Goal: Check status: Check status

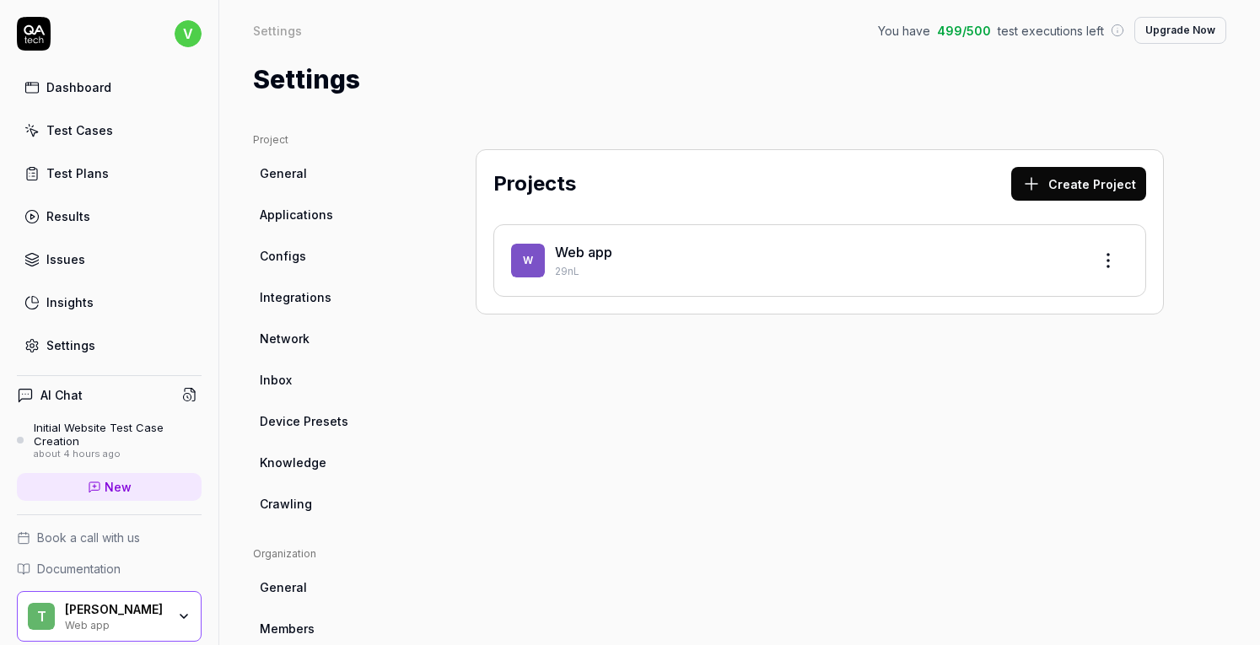
click at [305, 170] on link "General" at bounding box center [334, 173] width 162 height 31
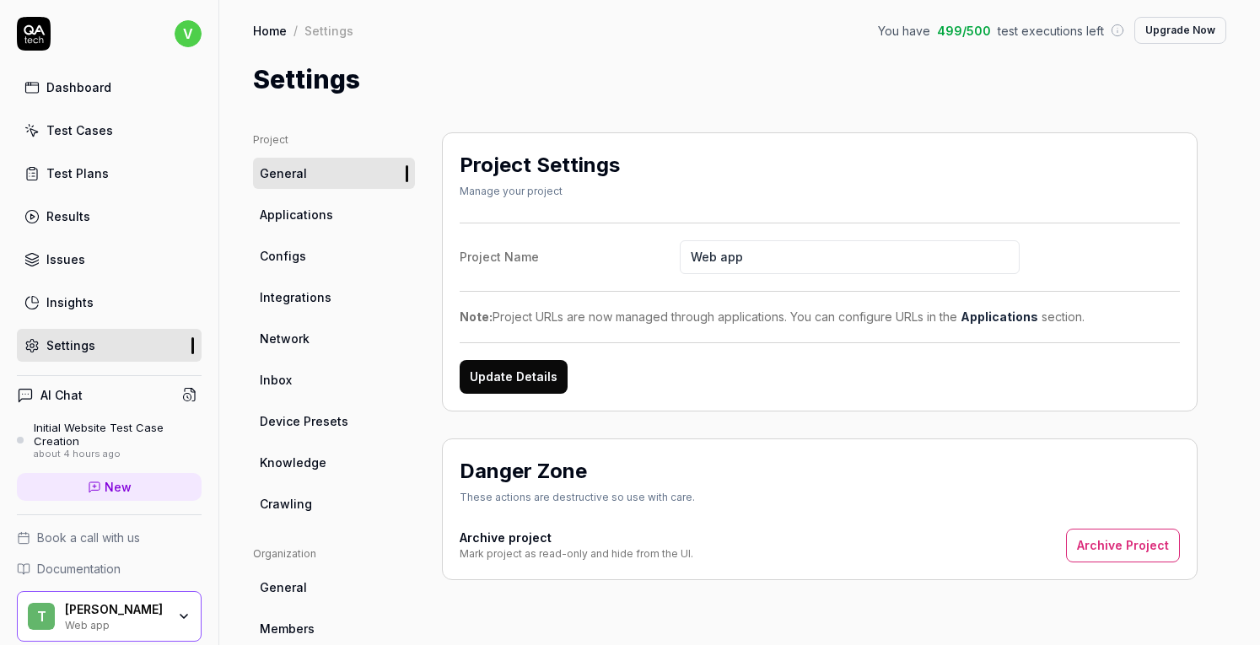
click at [90, 169] on div "Test Plans" at bounding box center [77, 173] width 62 height 18
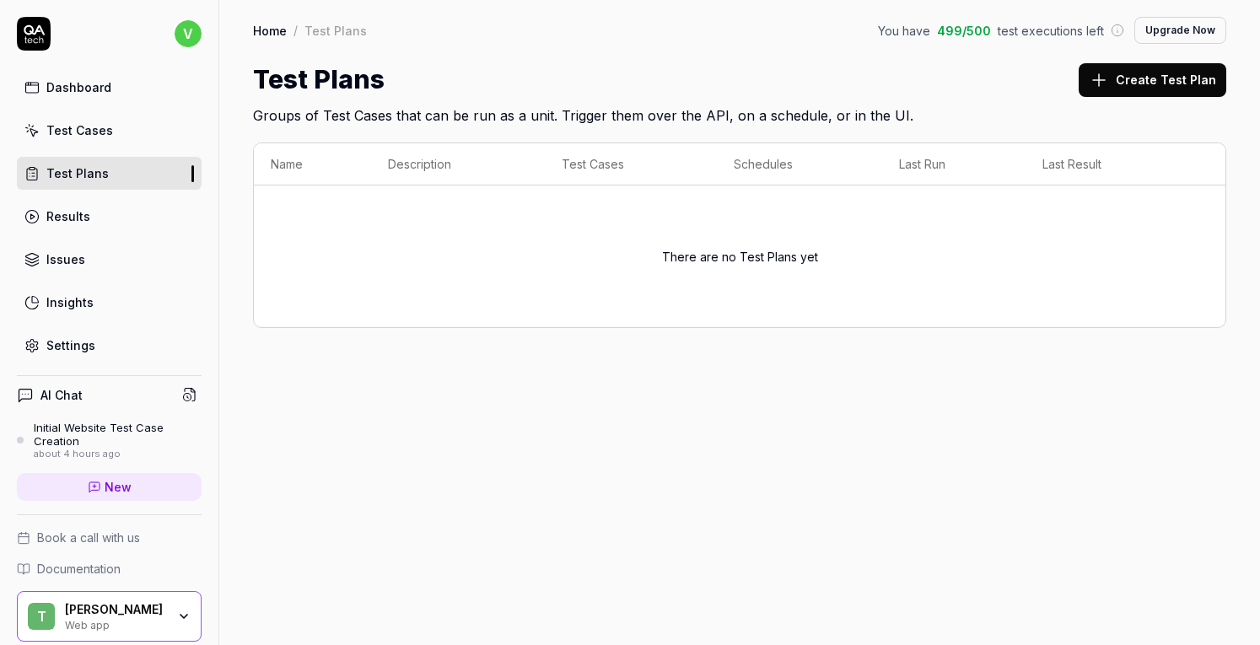
drag, startPoint x: 943, startPoint y: 30, endPoint x: 1000, endPoint y: 41, distance: 58.4
click at [987, 37] on div "You have 499 / 500 test executions left" at bounding box center [1001, 31] width 246 height 18
click at [73, 138] on link "Test Cases" at bounding box center [109, 130] width 185 height 33
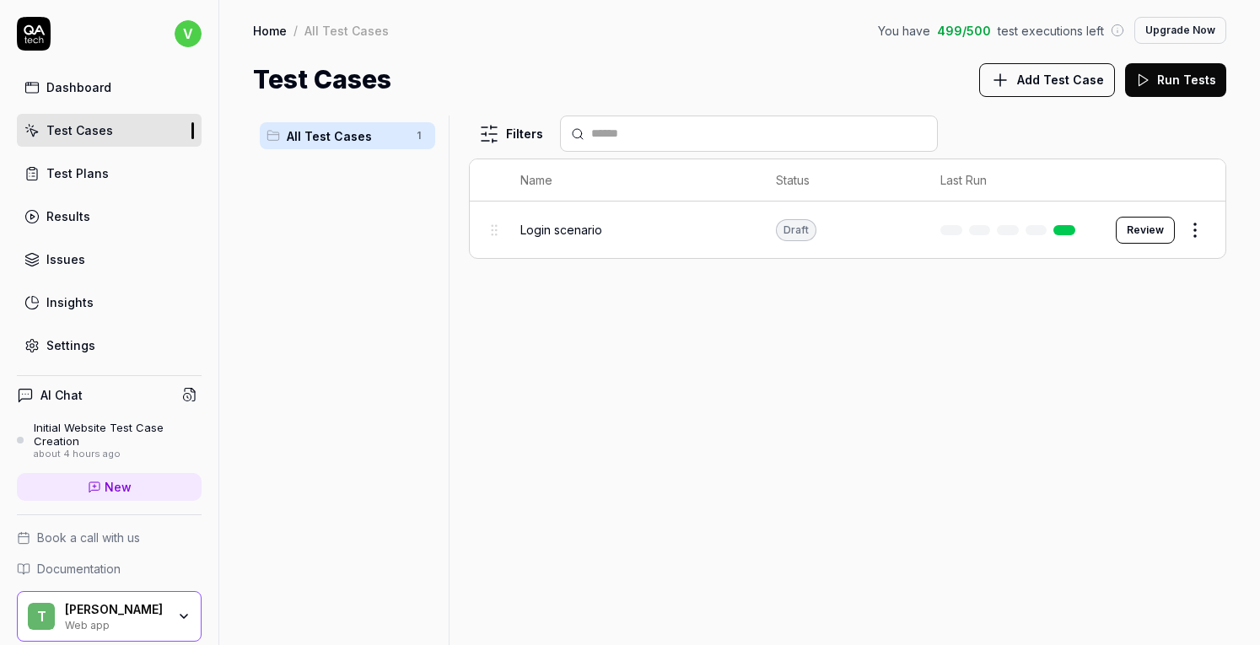
click at [547, 235] on span "Login scenario" at bounding box center [561, 230] width 82 height 18
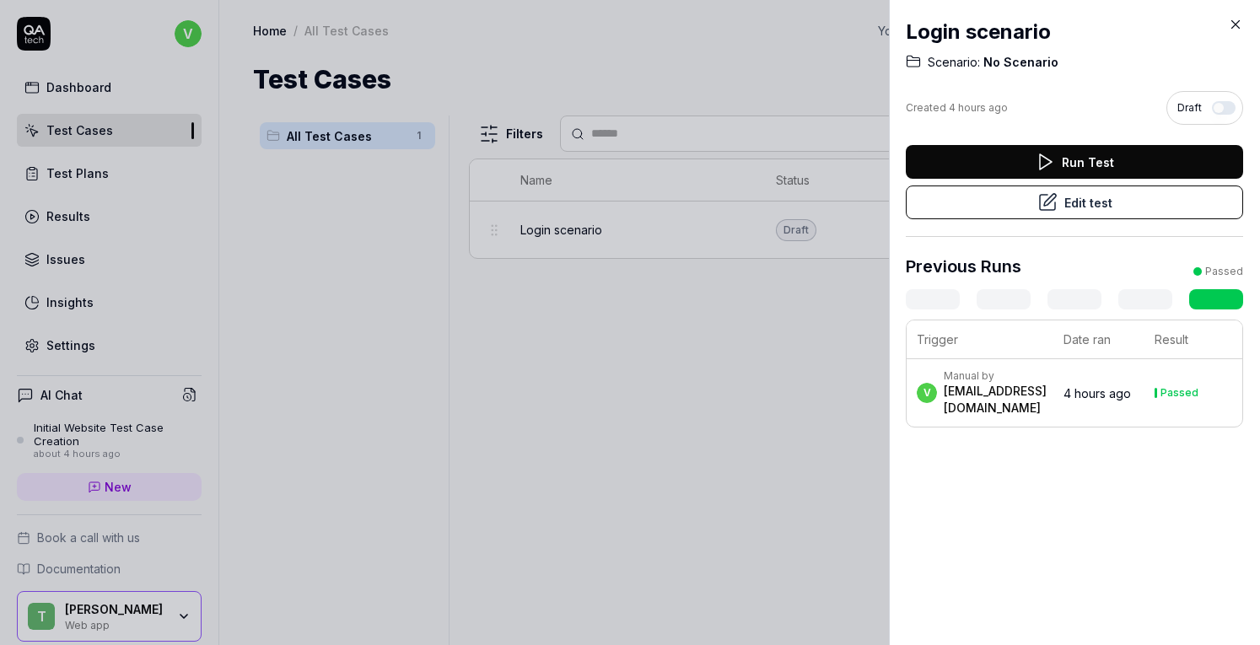
click at [975, 411] on div "[EMAIL_ADDRESS][DOMAIN_NAME]" at bounding box center [995, 400] width 103 height 34
click at [990, 383] on div "Manual by" at bounding box center [995, 375] width 103 height 13
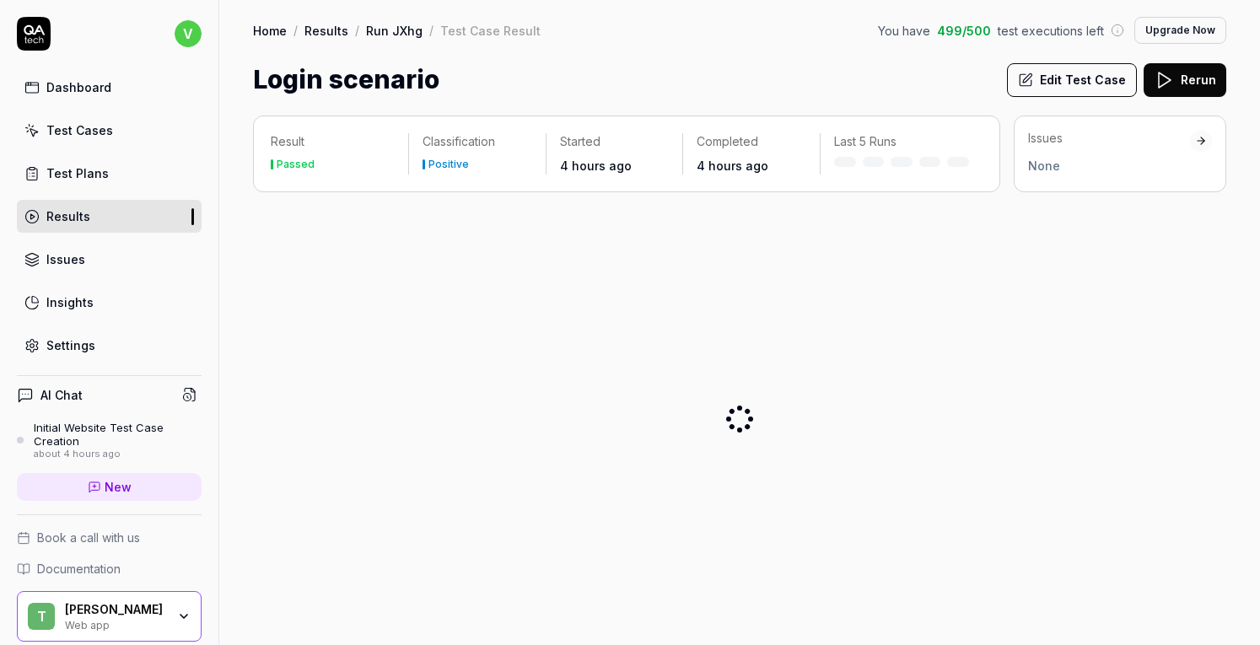
click at [1226, 21] on div "Home / Results / Run JXhg / Test Case Result You have 499 / 500 test executions…" at bounding box center [739, 49] width 1041 height 99
click at [89, 254] on link "Issues" at bounding box center [109, 259] width 185 height 33
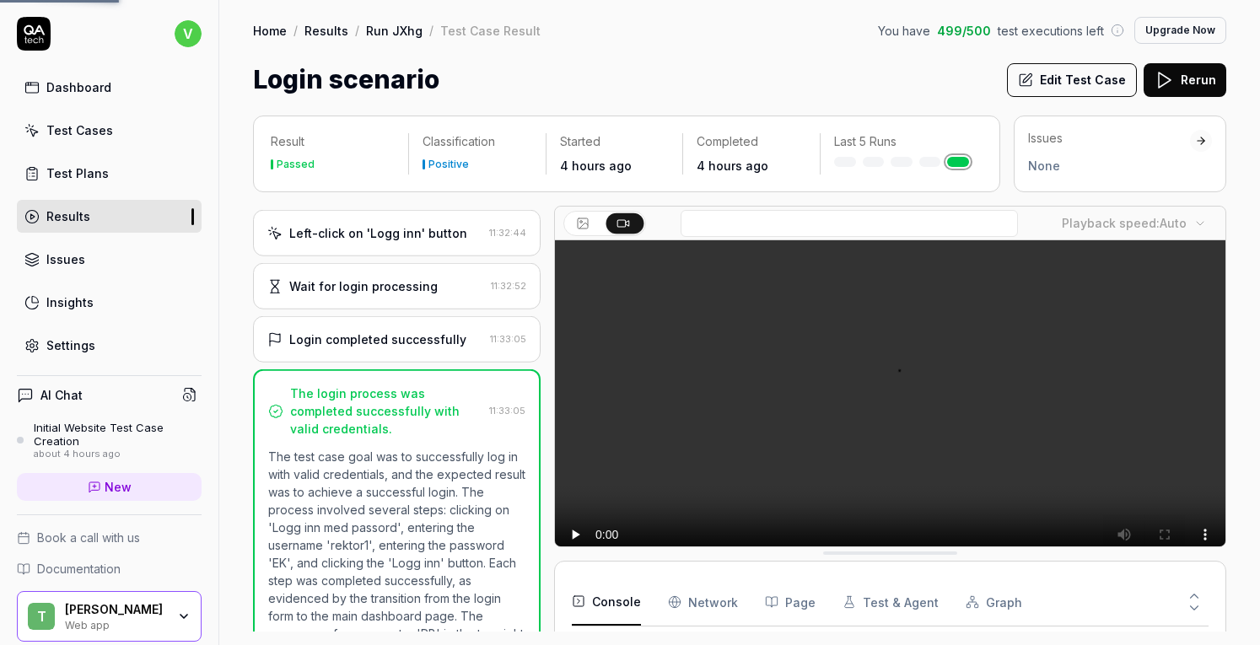
scroll to position [380, 0]
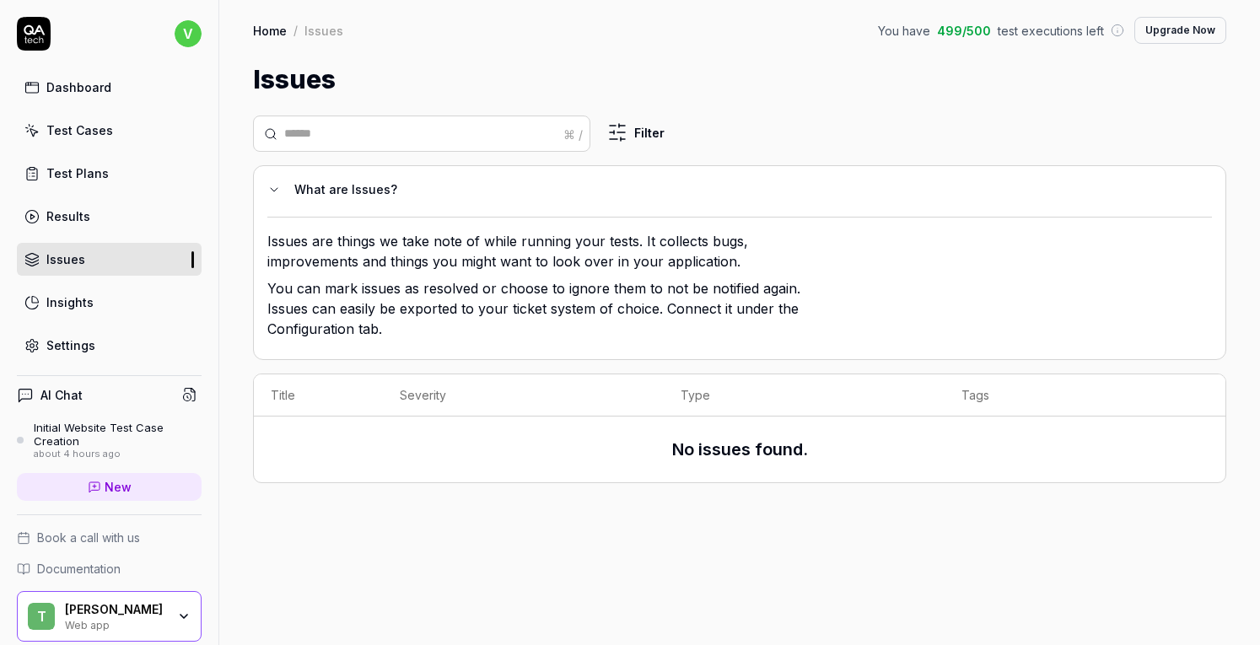
click at [96, 213] on link "Results" at bounding box center [109, 216] width 185 height 33
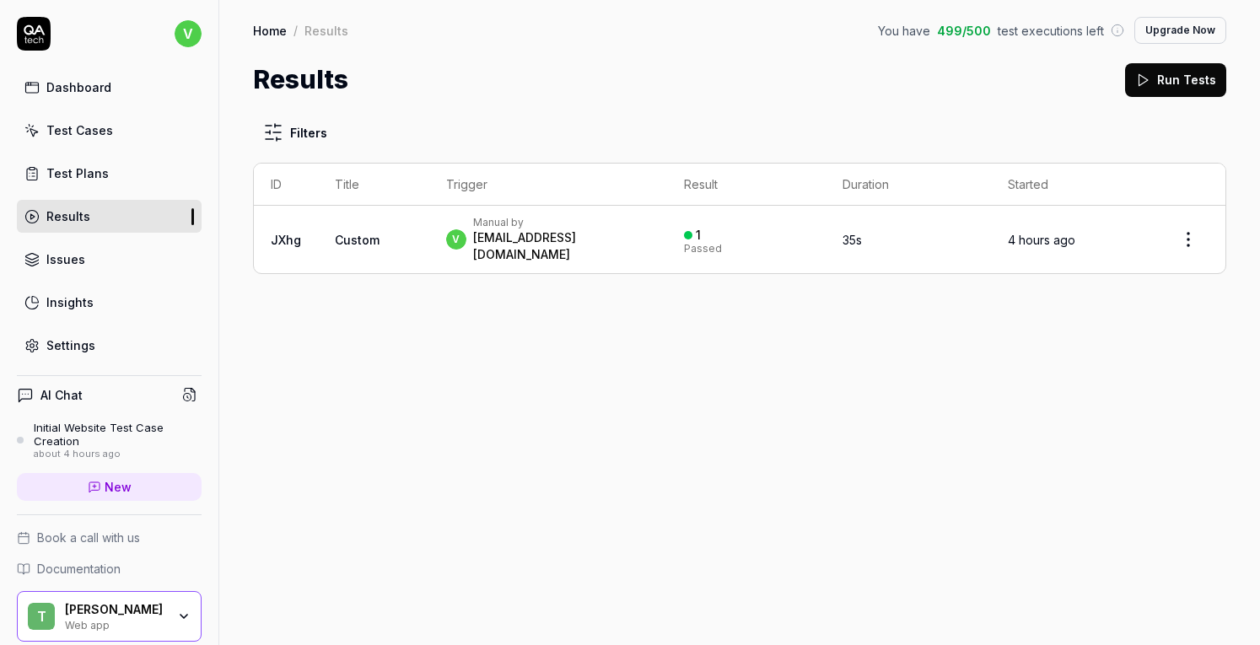
click at [324, 227] on td "Custom" at bounding box center [373, 239] width 111 height 67
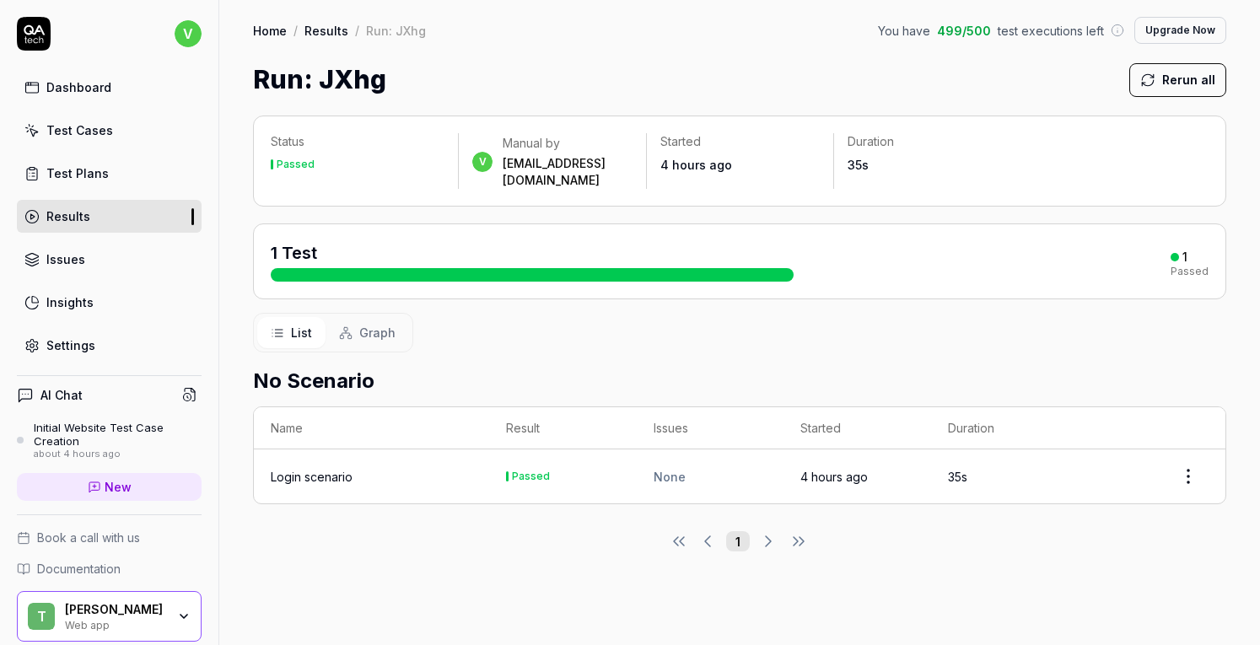
click at [321, 468] on div "Login scenario" at bounding box center [312, 477] width 82 height 18
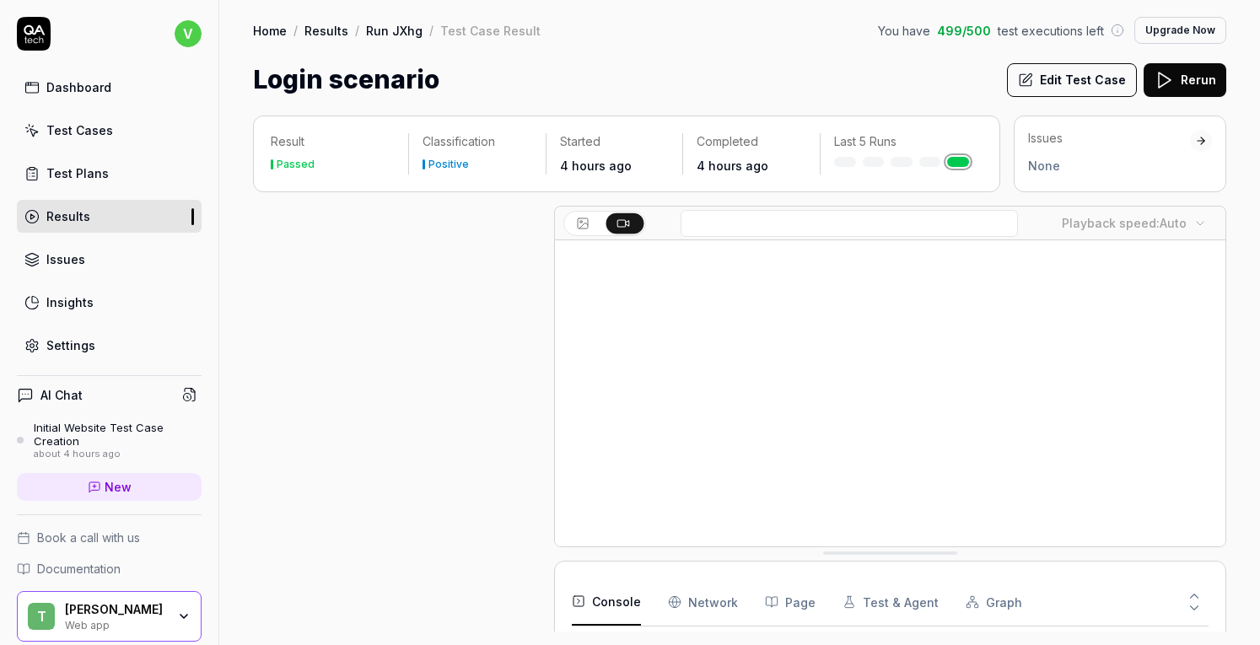
scroll to position [397, 0]
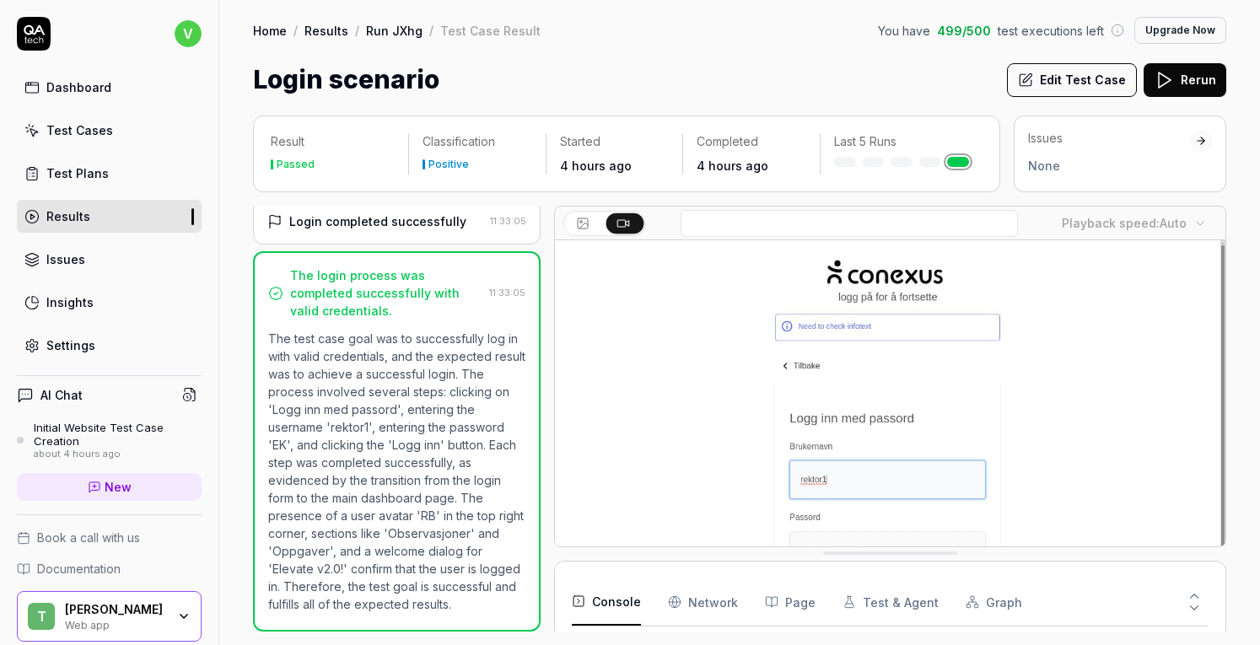
click at [583, 224] on icon at bounding box center [583, 225] width 8 height 5
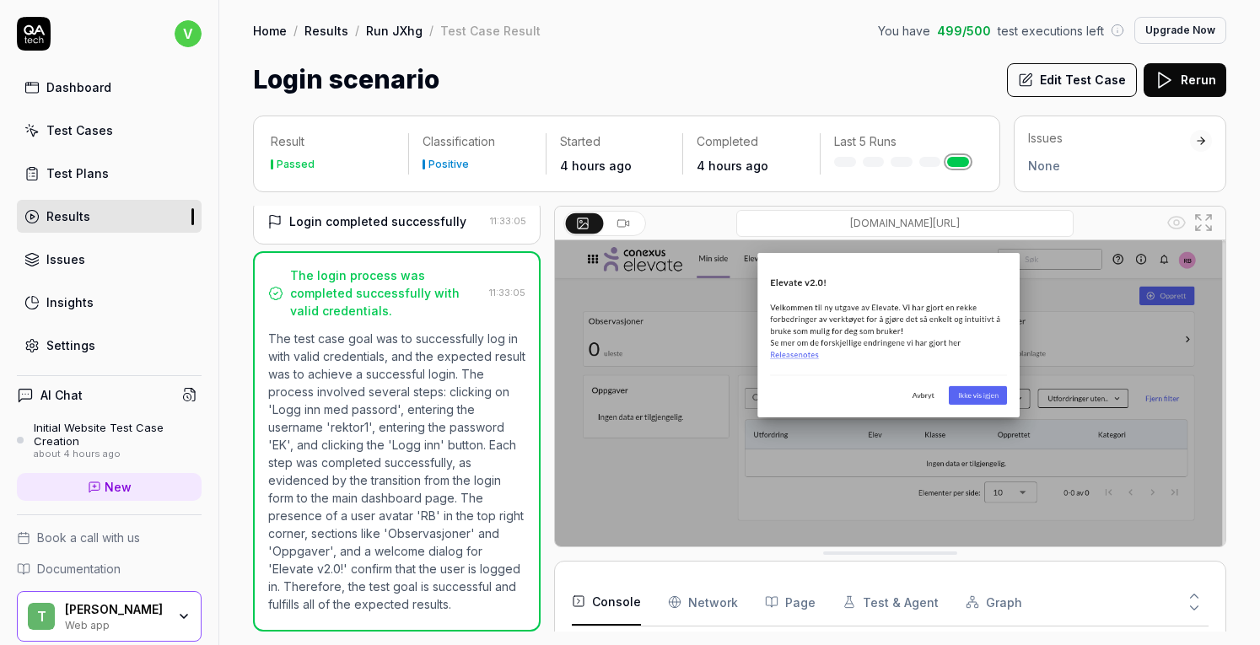
scroll to position [103, 0]
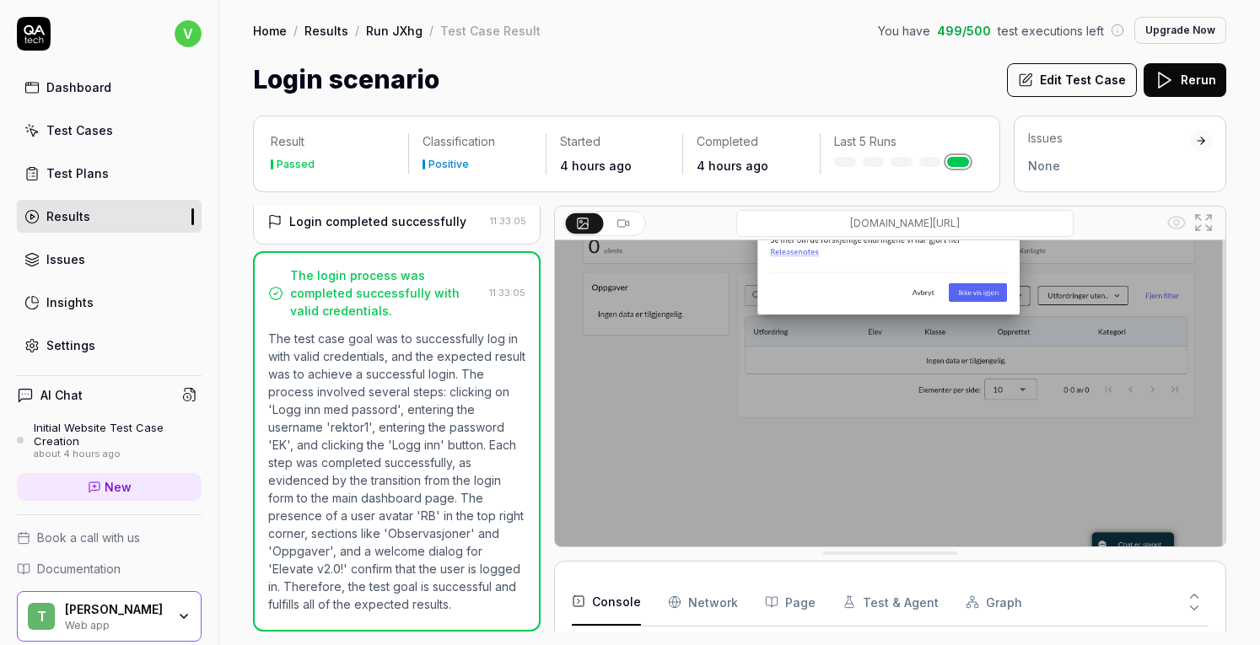
click at [630, 225] on button at bounding box center [624, 223] width 37 height 20
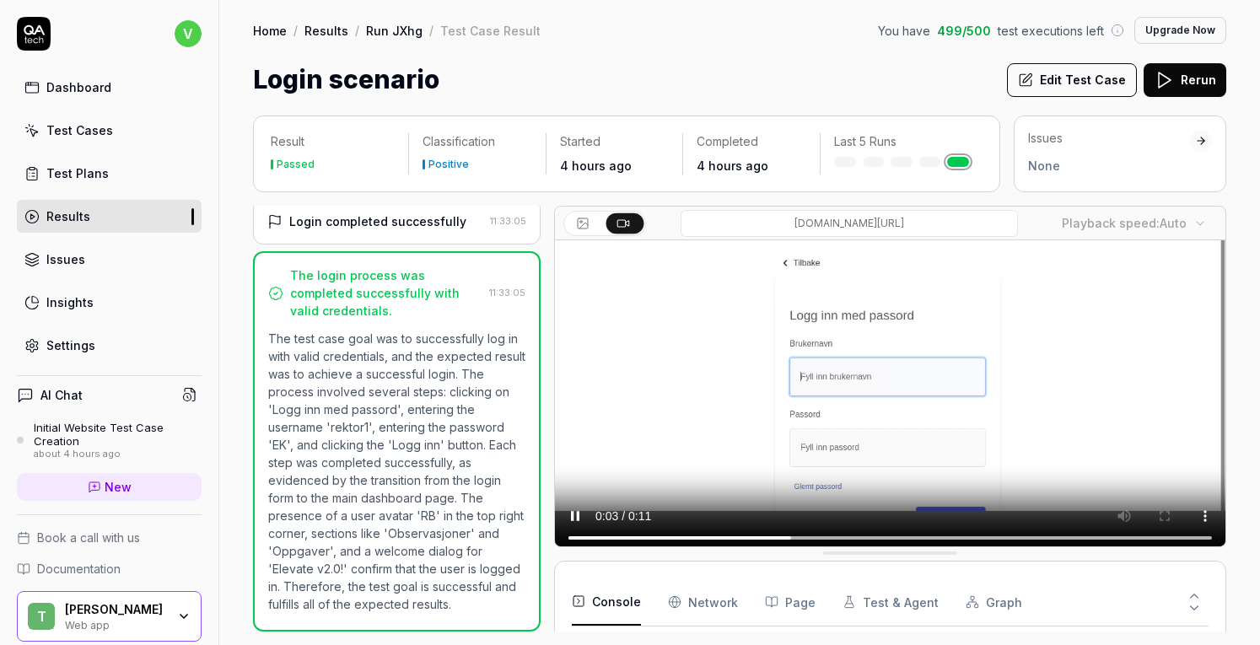
scroll to position [0, 0]
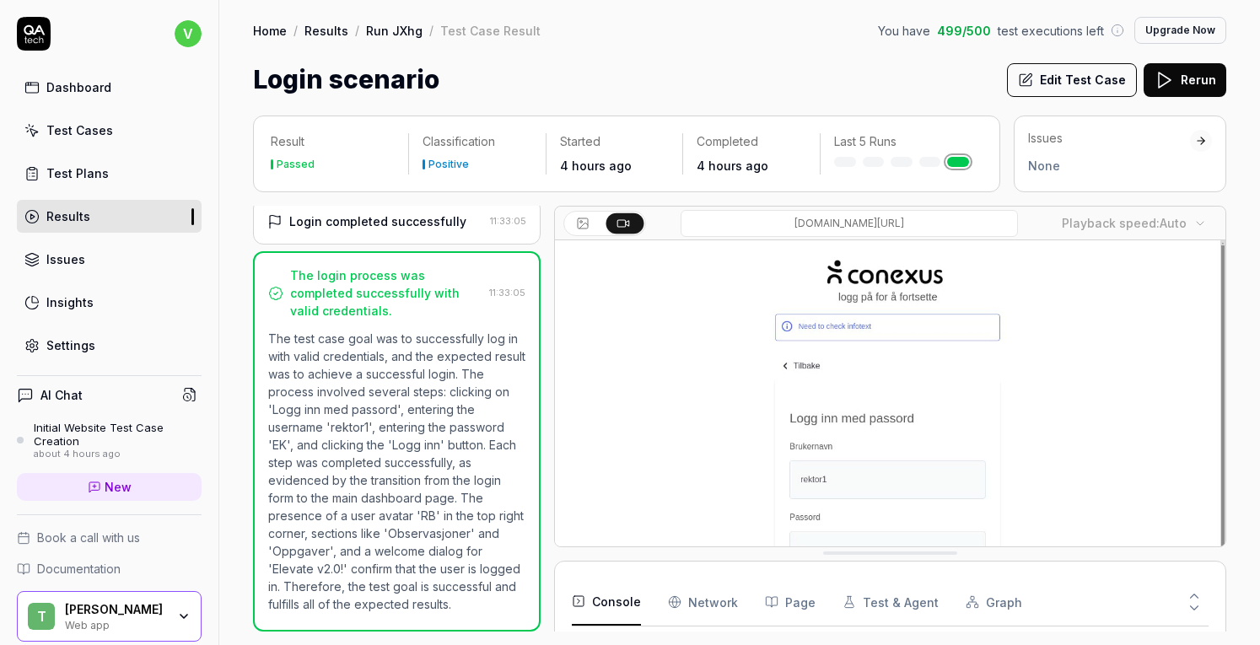
click at [585, 229] on icon at bounding box center [582, 223] width 13 height 13
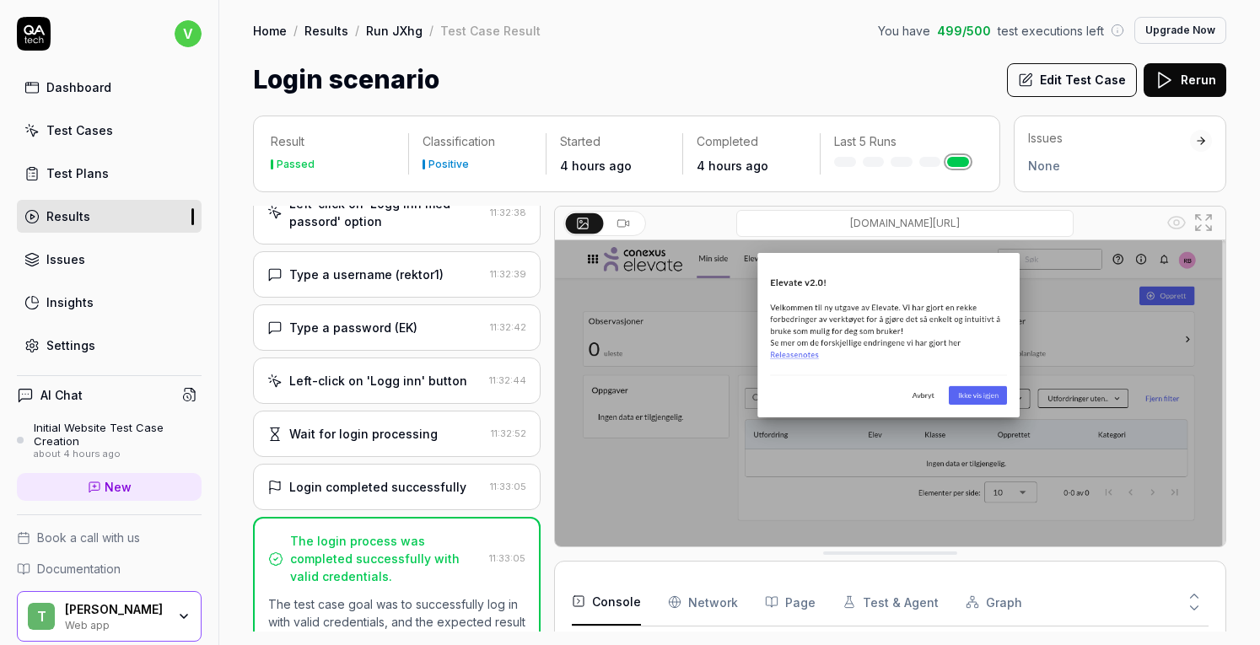
scroll to position [60, 0]
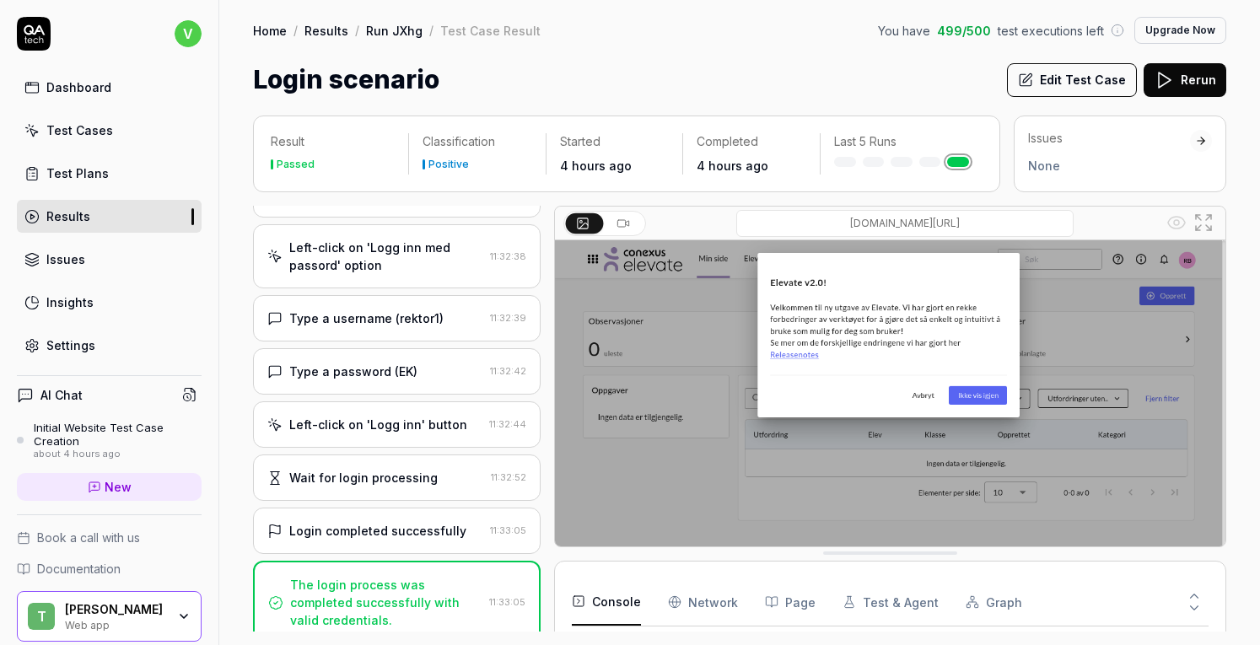
click at [458, 270] on div "Left-click on 'Logg inn med passord' option" at bounding box center [386, 256] width 194 height 35
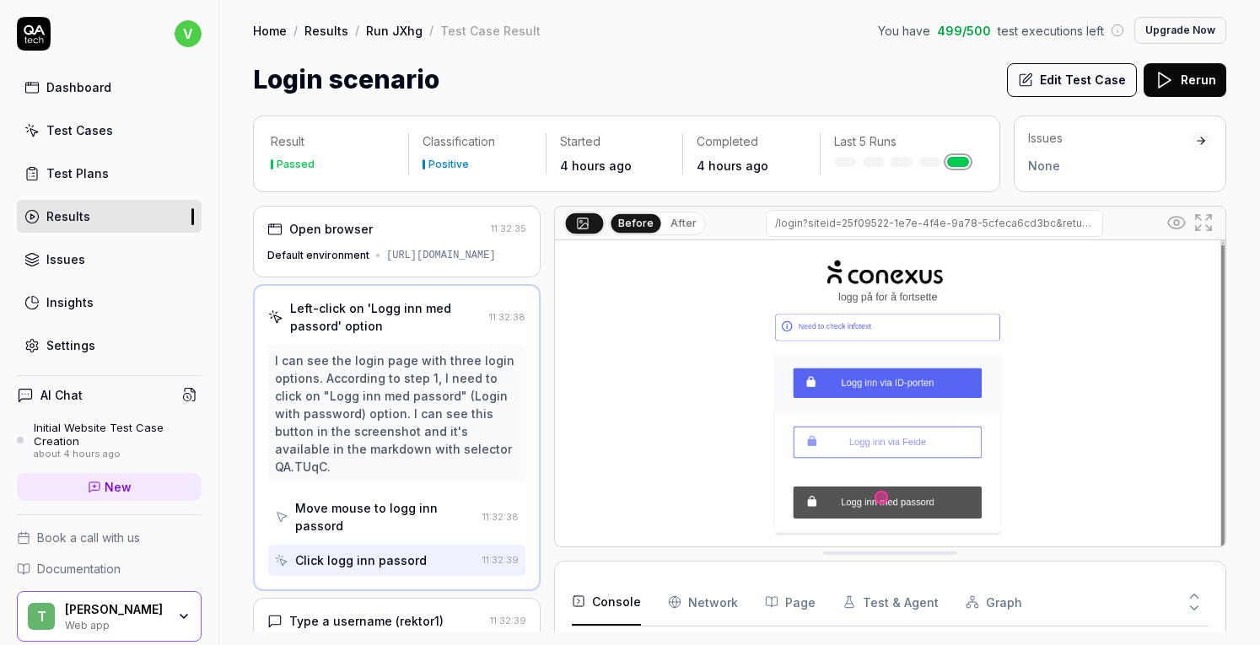
scroll to position [84, 0]
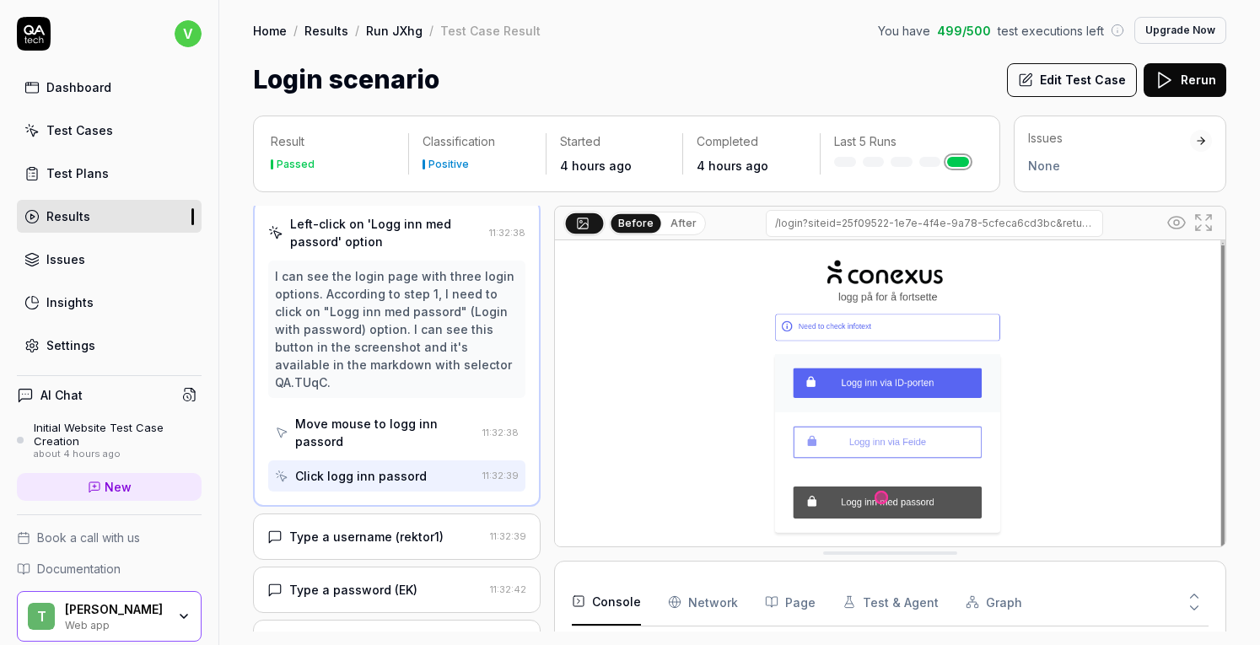
click at [420, 541] on div "Type a username (rektor1) 11:32:39" at bounding box center [397, 537] width 288 height 46
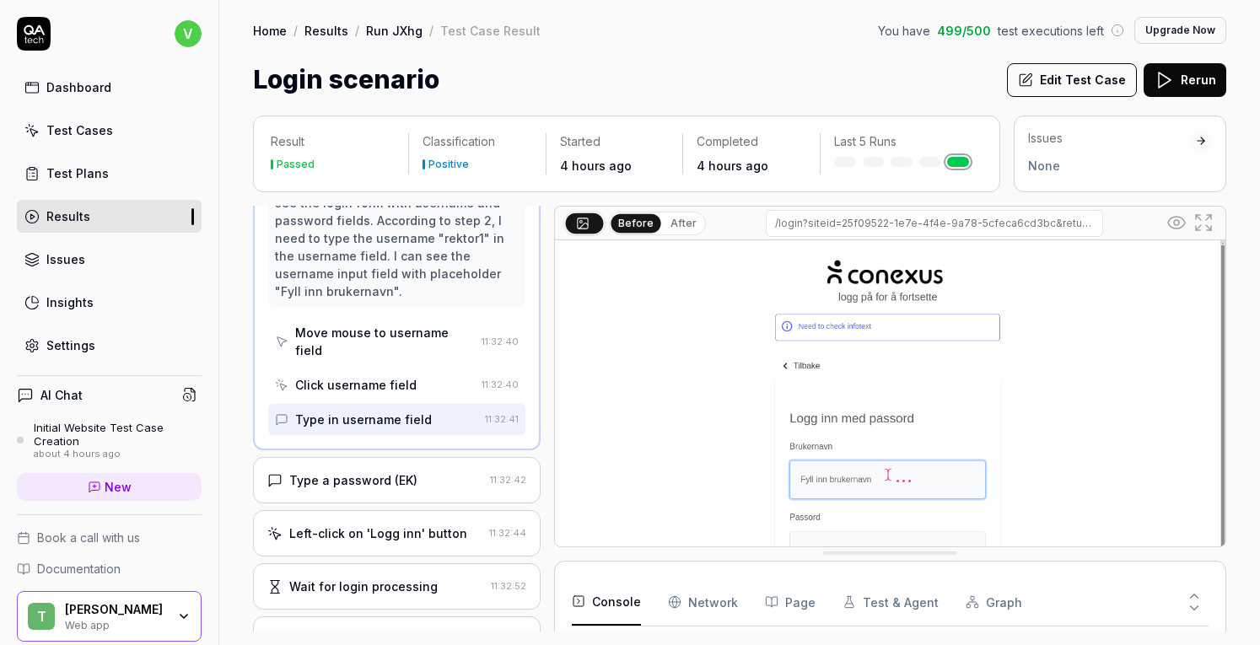
click at [434, 489] on div "Type a password (EK)" at bounding box center [375, 480] width 216 height 18
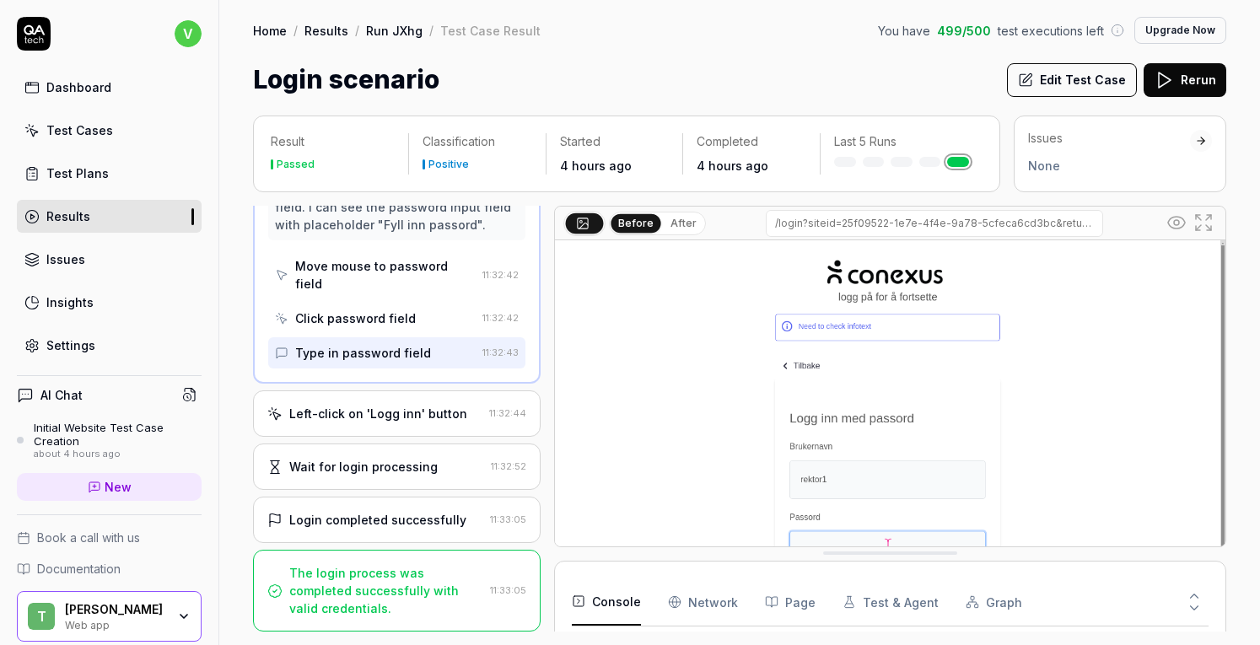
click at [420, 429] on div "Left-click on 'Logg inn' button 11:32:44" at bounding box center [397, 414] width 288 height 46
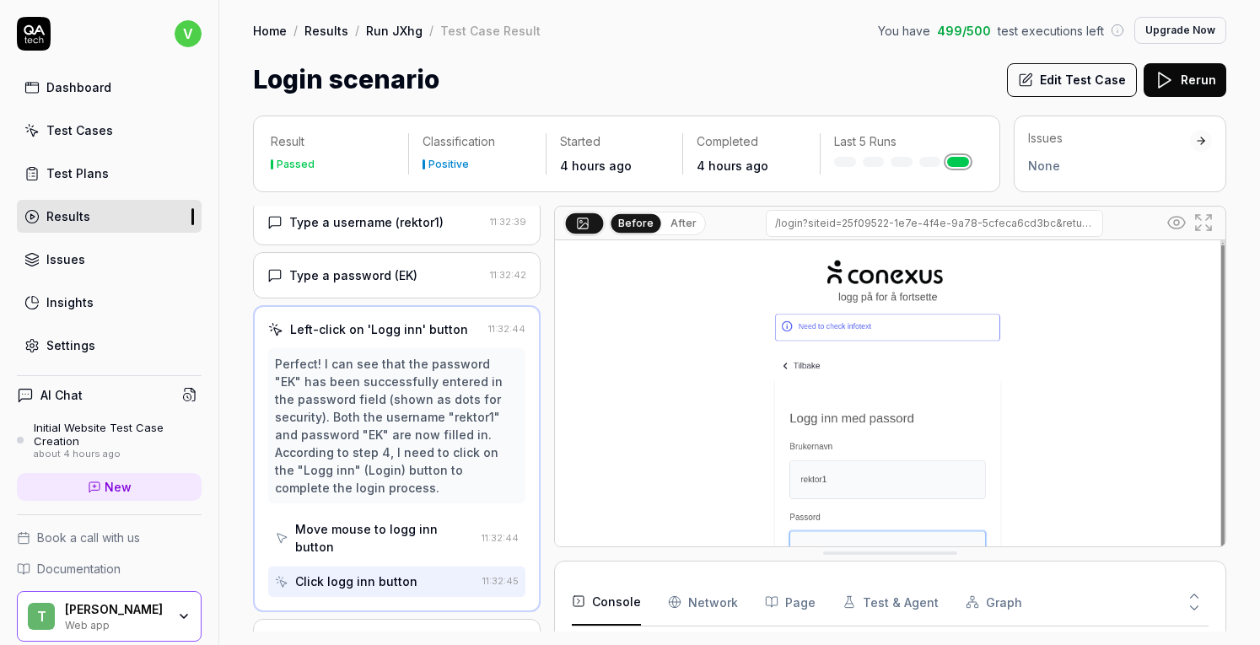
scroll to position [148, 0]
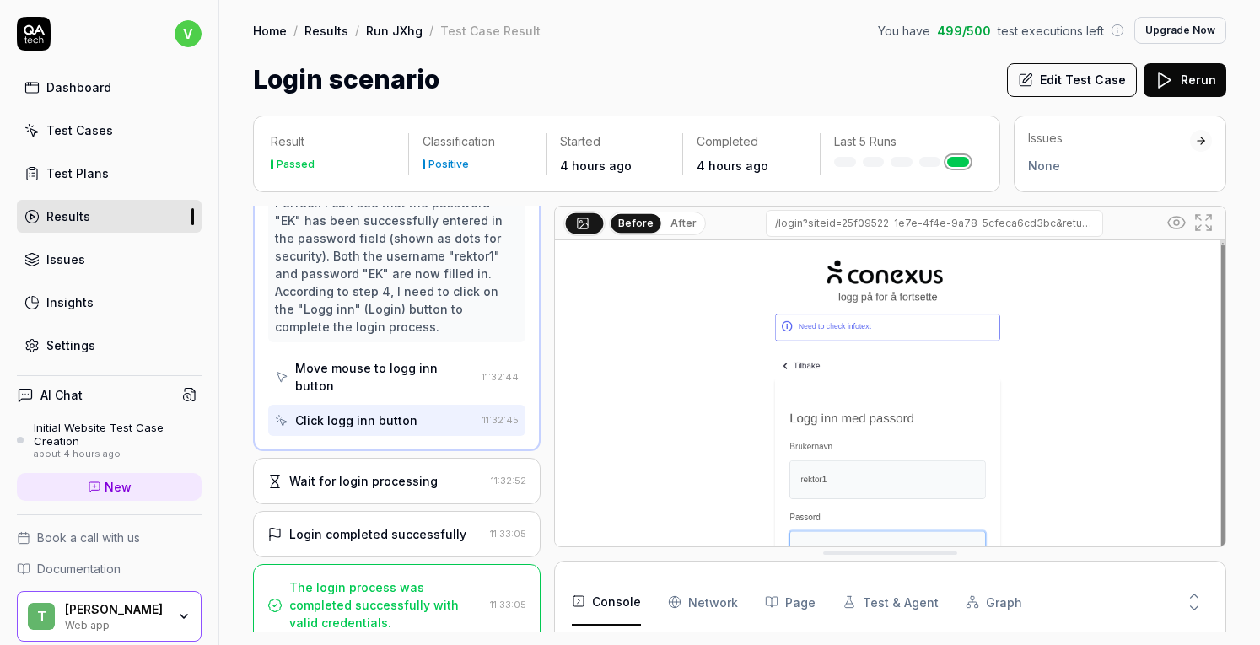
click at [370, 504] on div "Wait for login processing 11:32:52" at bounding box center [397, 481] width 288 height 46
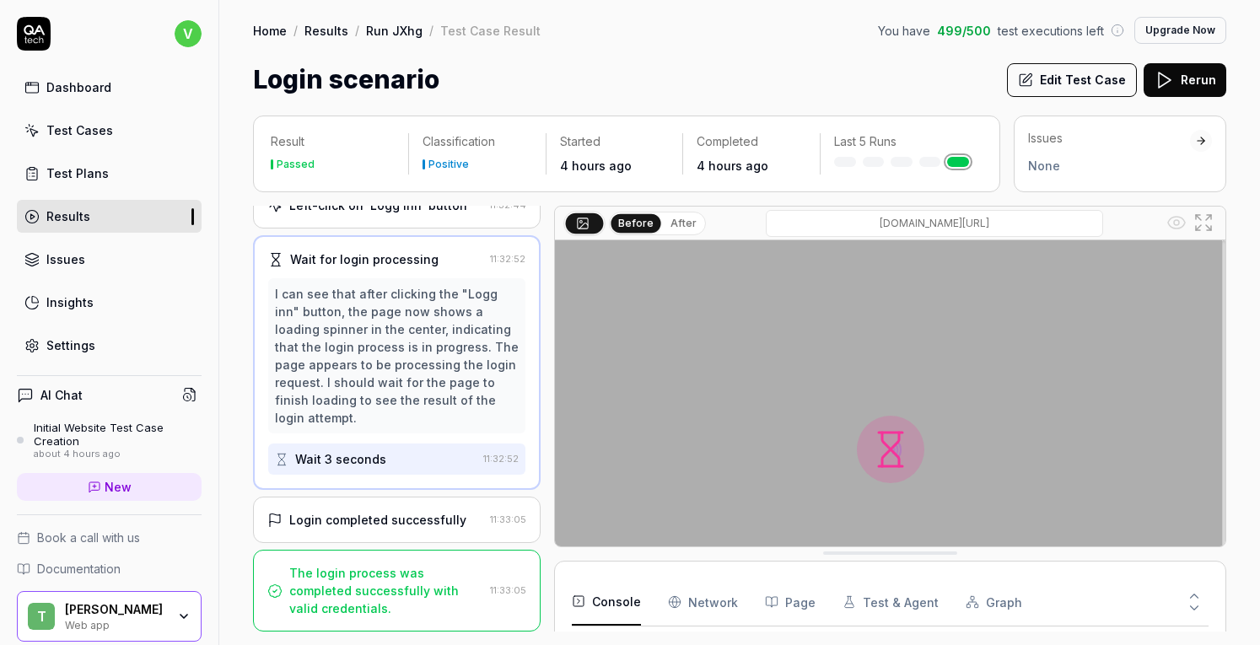
click at [392, 517] on div "Login completed successfully" at bounding box center [377, 520] width 177 height 18
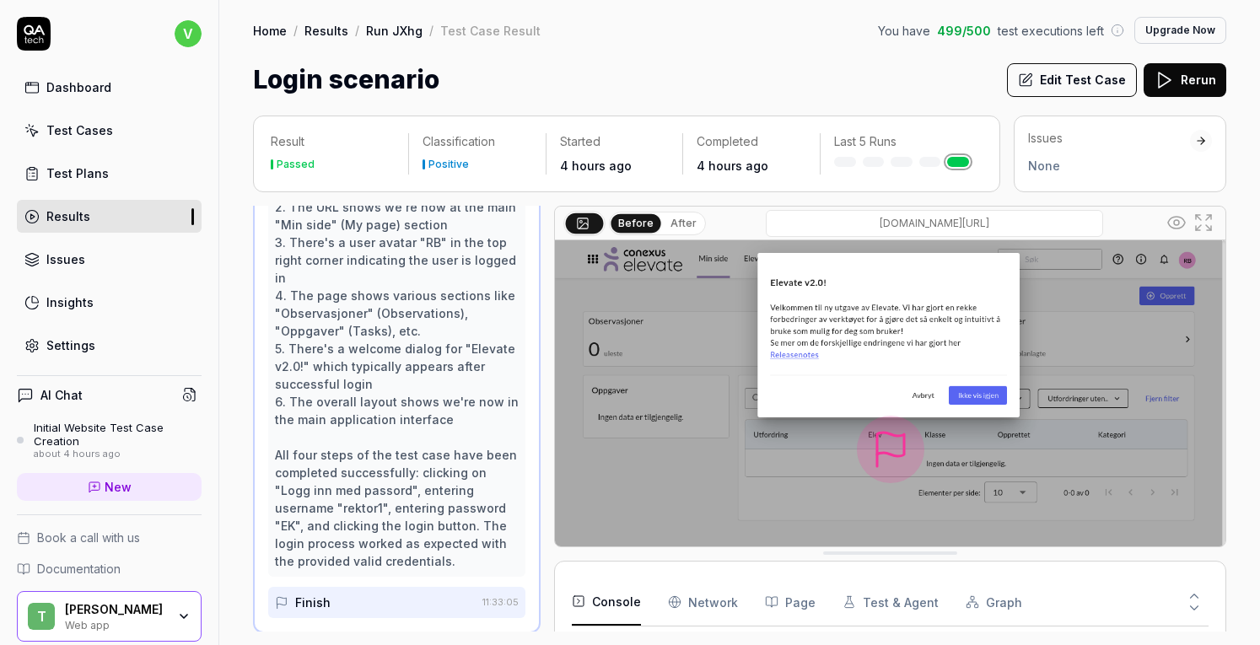
scroll to position [538, 0]
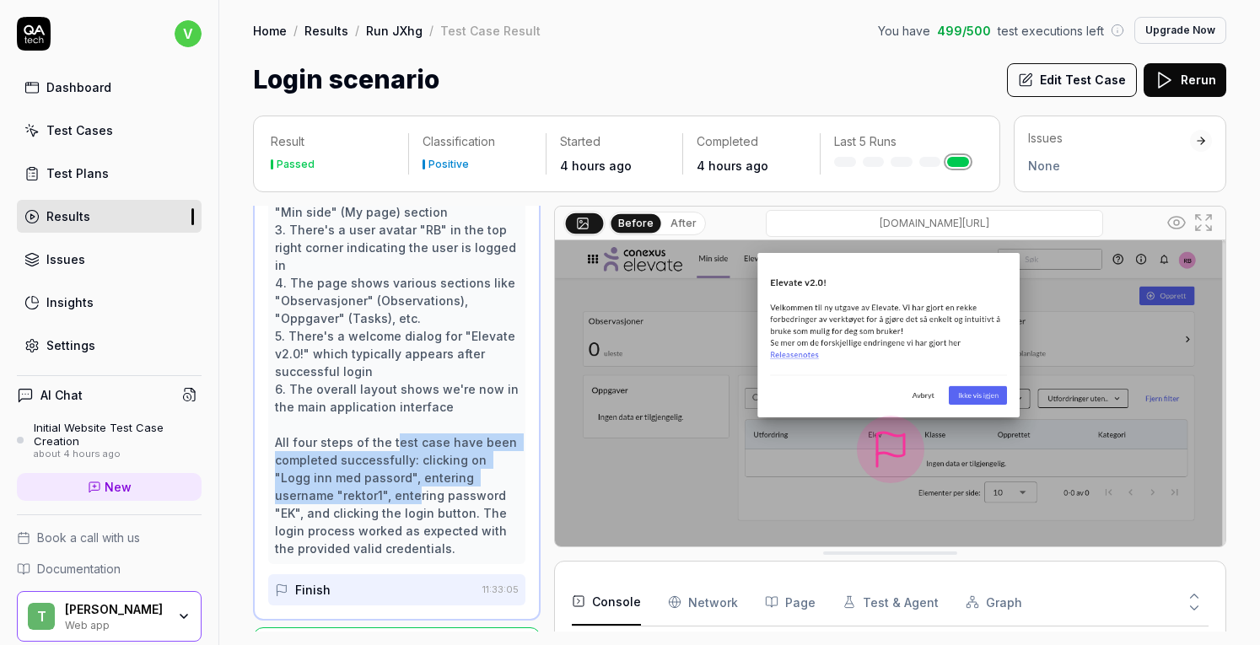
drag, startPoint x: 391, startPoint y: 446, endPoint x: 416, endPoint y: 515, distance: 73.4
click at [416, 515] on div "Perfect! The login was successful. I can see several clear indicators that the …" at bounding box center [397, 318] width 244 height 478
click at [402, 510] on div "Perfect! The login was successful. I can see several clear indicators that the …" at bounding box center [397, 318] width 244 height 478
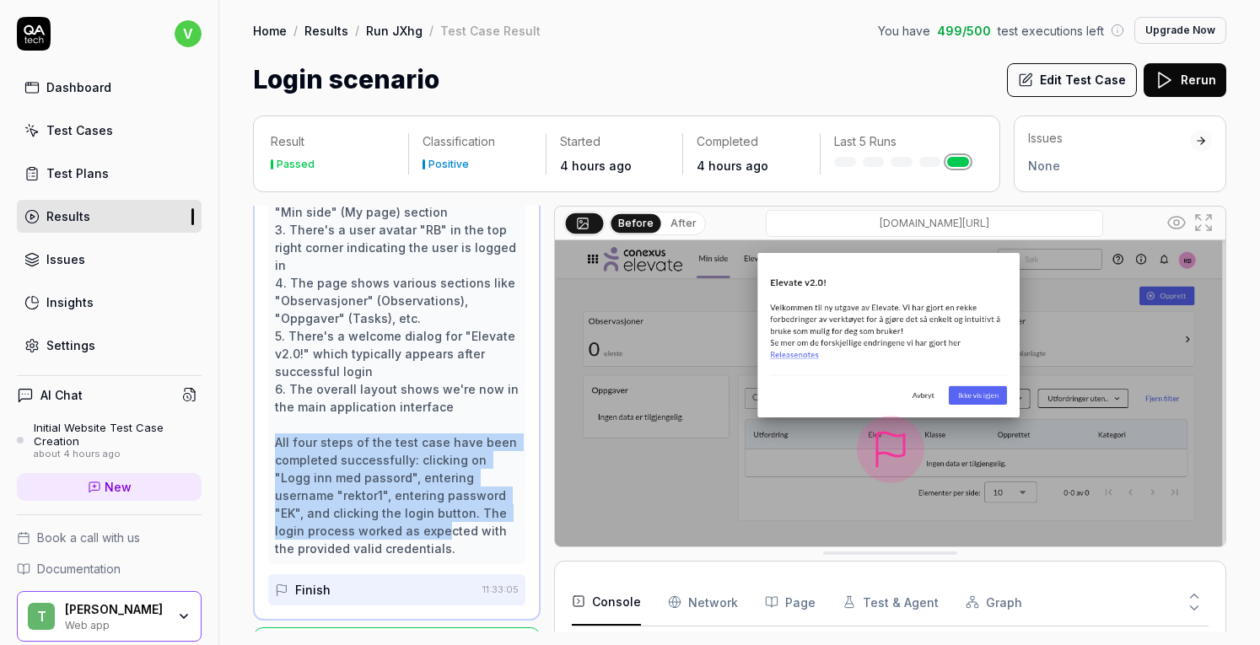
drag, startPoint x: 275, startPoint y: 454, endPoint x: 442, endPoint y: 549, distance: 192.3
click at [442, 549] on div "Perfect! The login was successful. I can see several clear indicators that the …" at bounding box center [396, 319] width 257 height 492
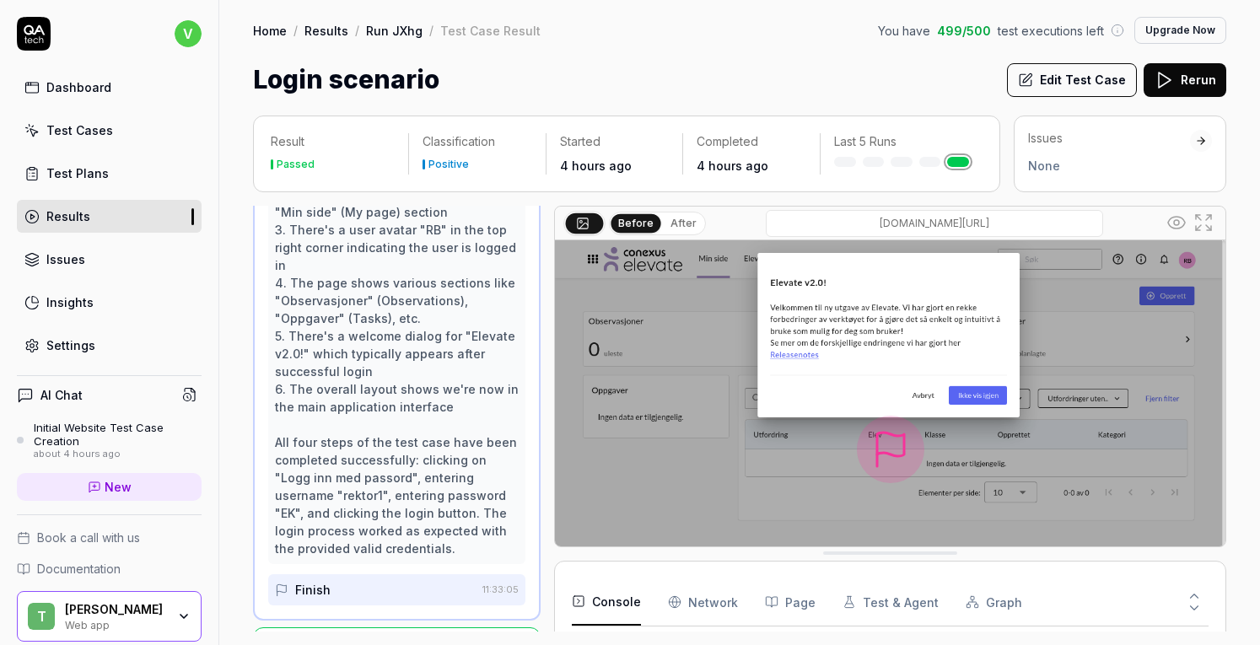
click at [439, 552] on div "Perfect! The login was successful. I can see several clear indicators that the …" at bounding box center [397, 318] width 244 height 478
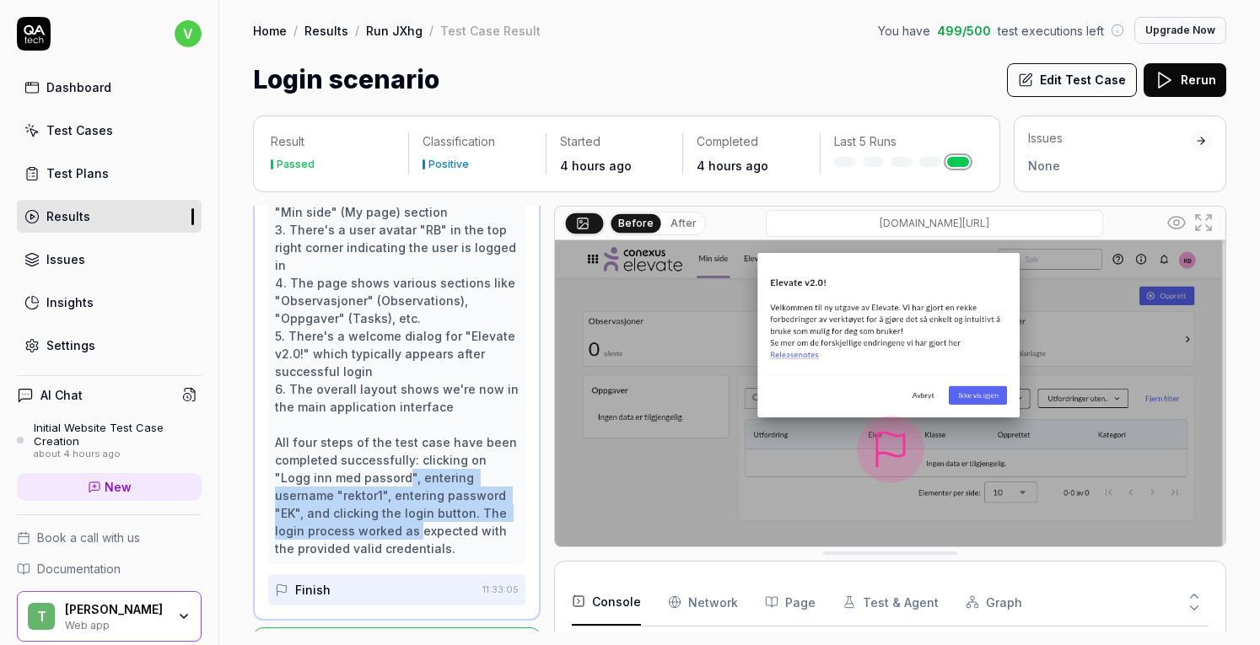
drag, startPoint x: 415, startPoint y: 542, endPoint x: 400, endPoint y: 465, distance: 79.1
click at [400, 472] on div "Perfect! The login was successful. I can see several clear indicators that the …" at bounding box center [397, 318] width 244 height 478
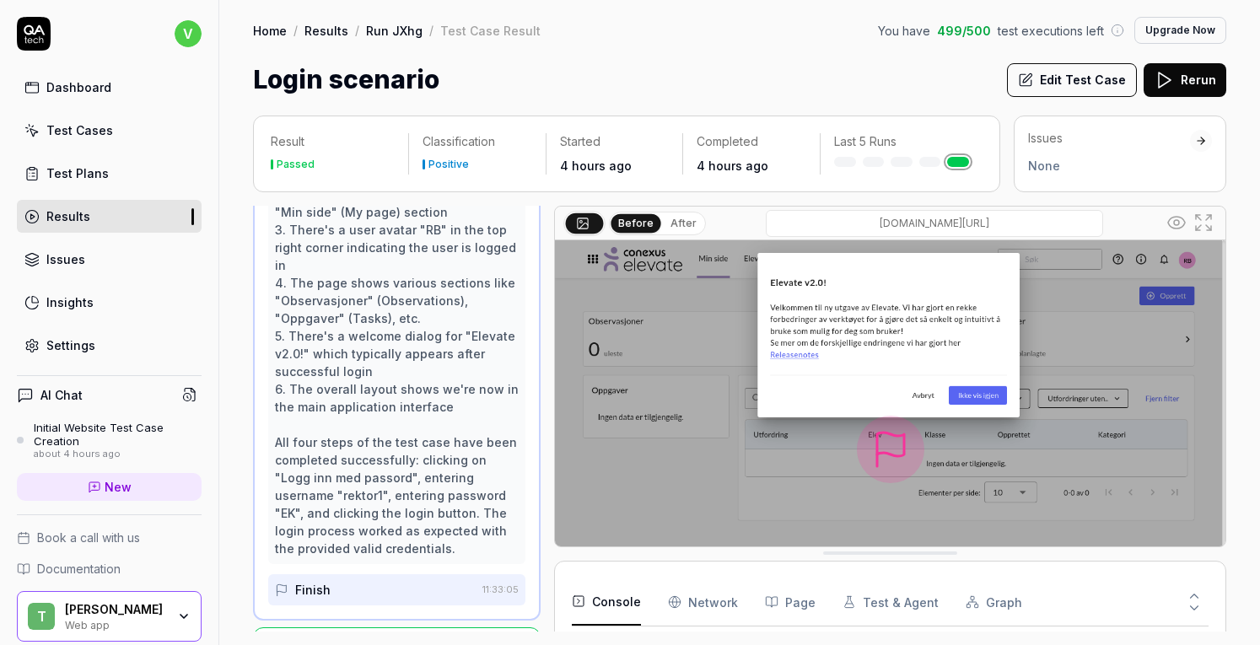
drag, startPoint x: 410, startPoint y: 450, endPoint x: 394, endPoint y: 466, distance: 22.7
click at [410, 450] on div "Perfect! The login was successful. I can see several clear indicators that the …" at bounding box center [397, 318] width 244 height 478
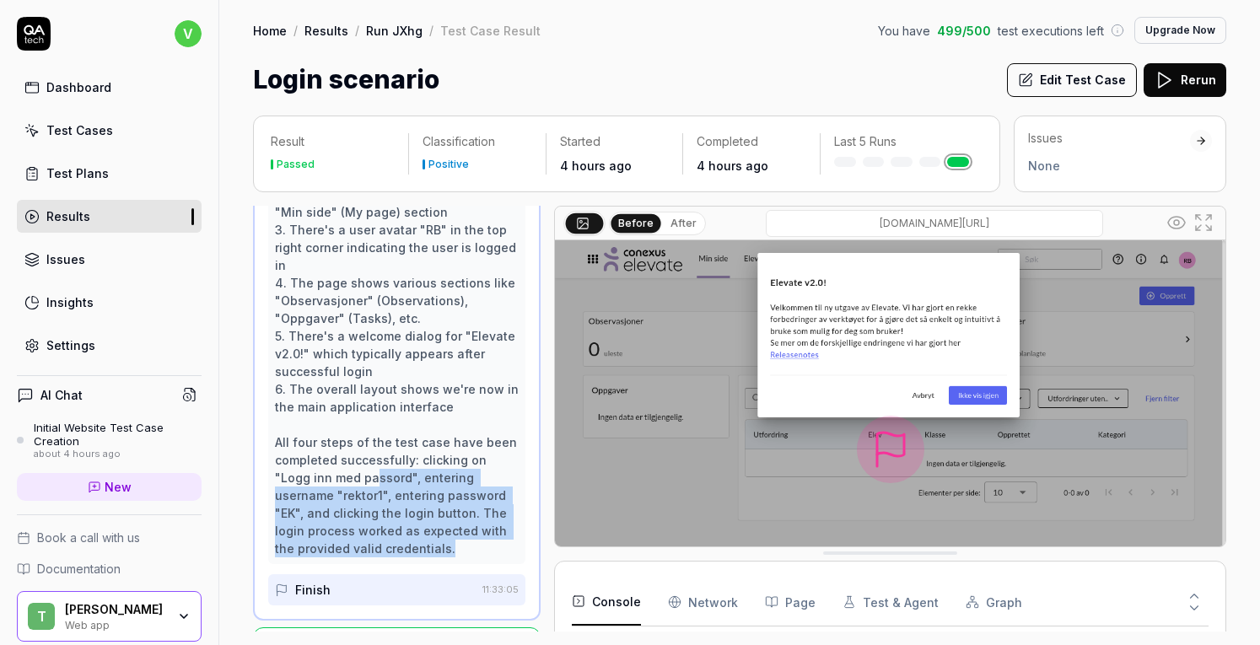
drag, startPoint x: 369, startPoint y: 482, endPoint x: 482, endPoint y: 563, distance: 138.4
click at [482, 558] on div "Perfect! The login was successful. I can see several clear indicators that the …" at bounding box center [397, 318] width 244 height 478
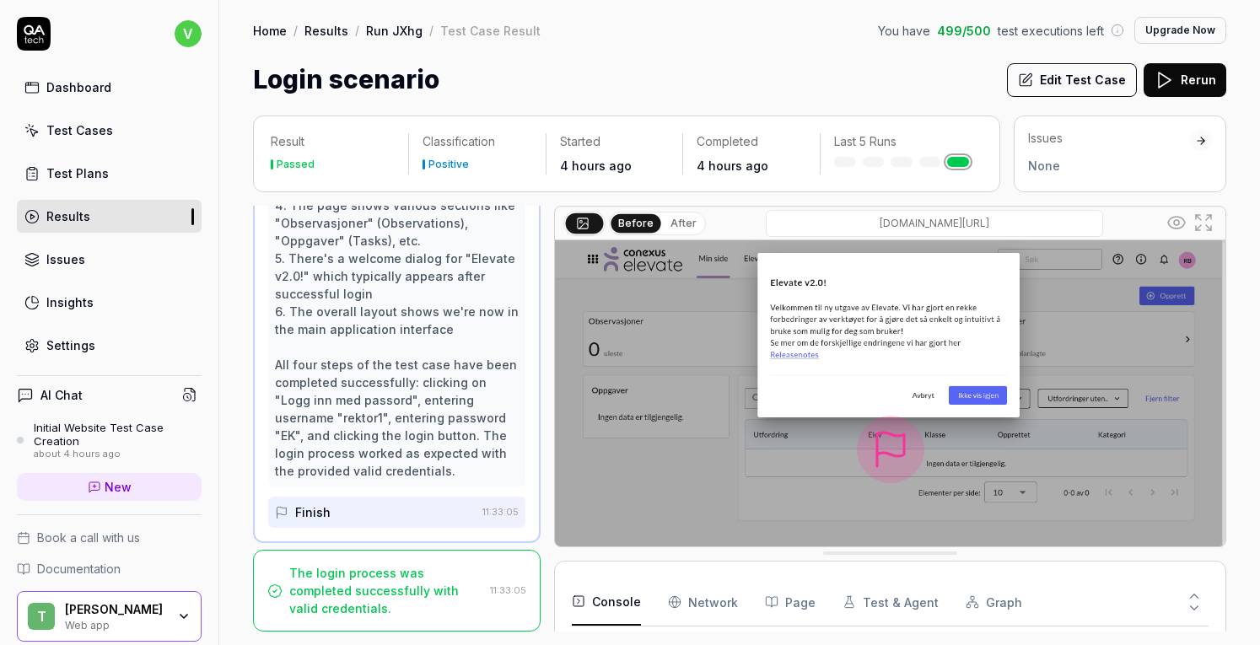
click at [369, 579] on div "The login process was completed successfully with valid credentials." at bounding box center [386, 590] width 194 height 53
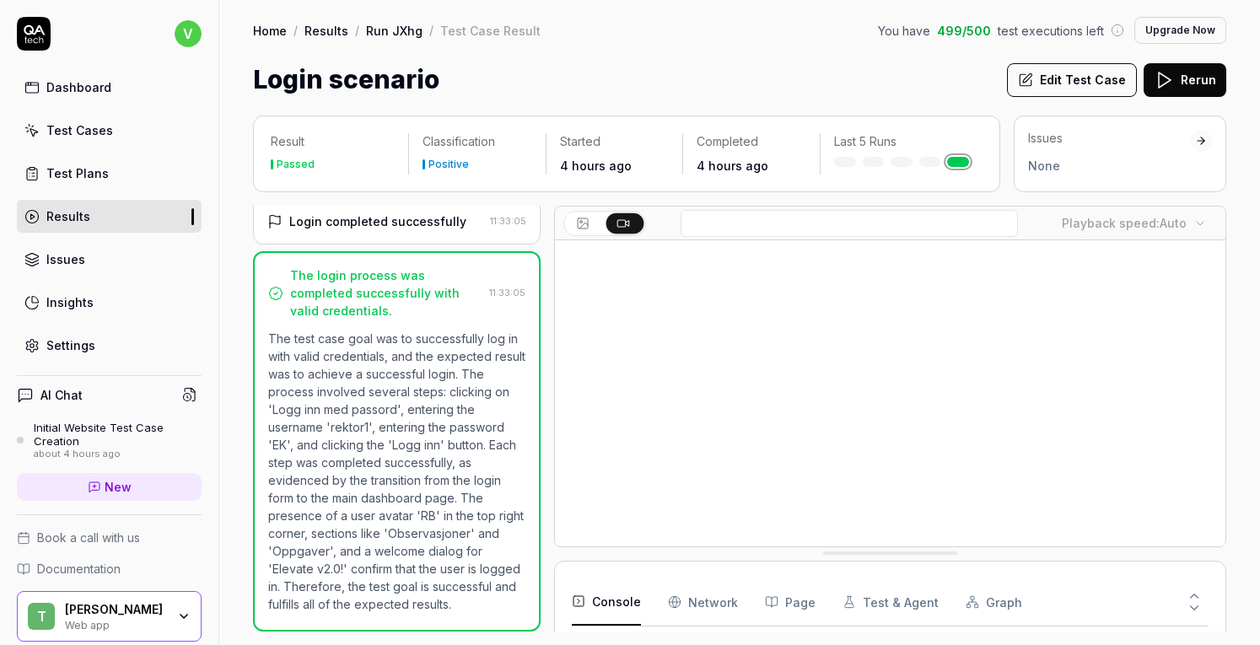
scroll to position [397, 0]
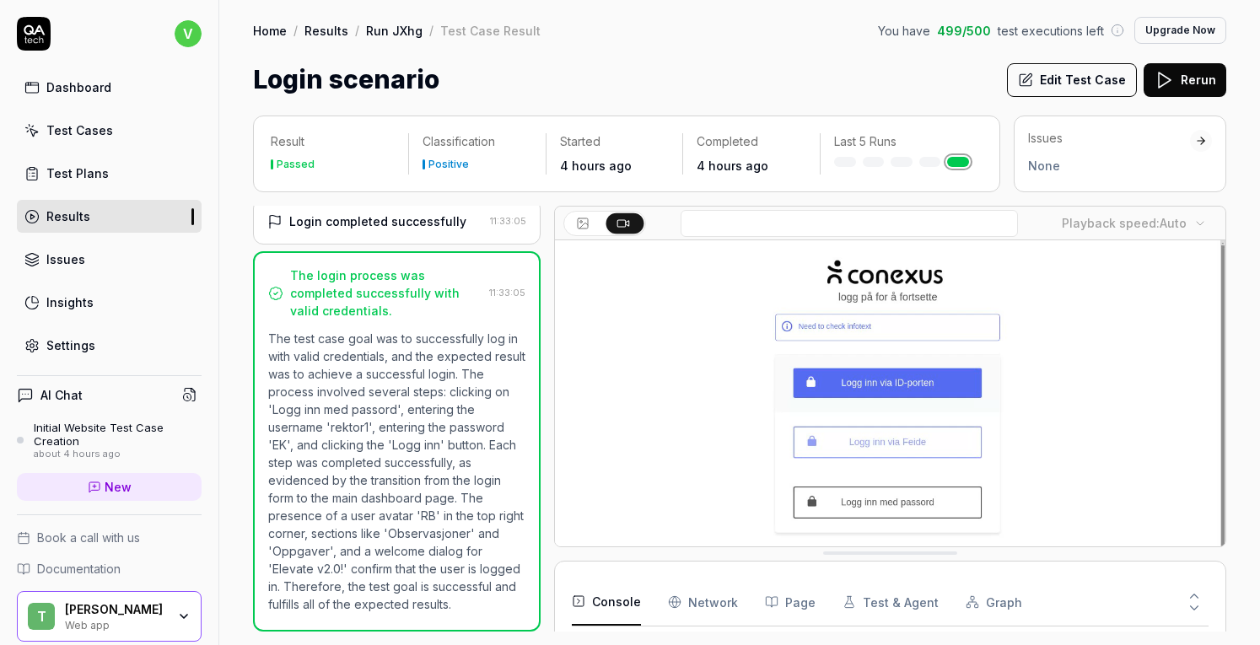
click at [764, 81] on div "Login scenario Edit Test Case Rerun" at bounding box center [739, 80] width 973 height 38
